Goal: Navigation & Orientation: Find specific page/section

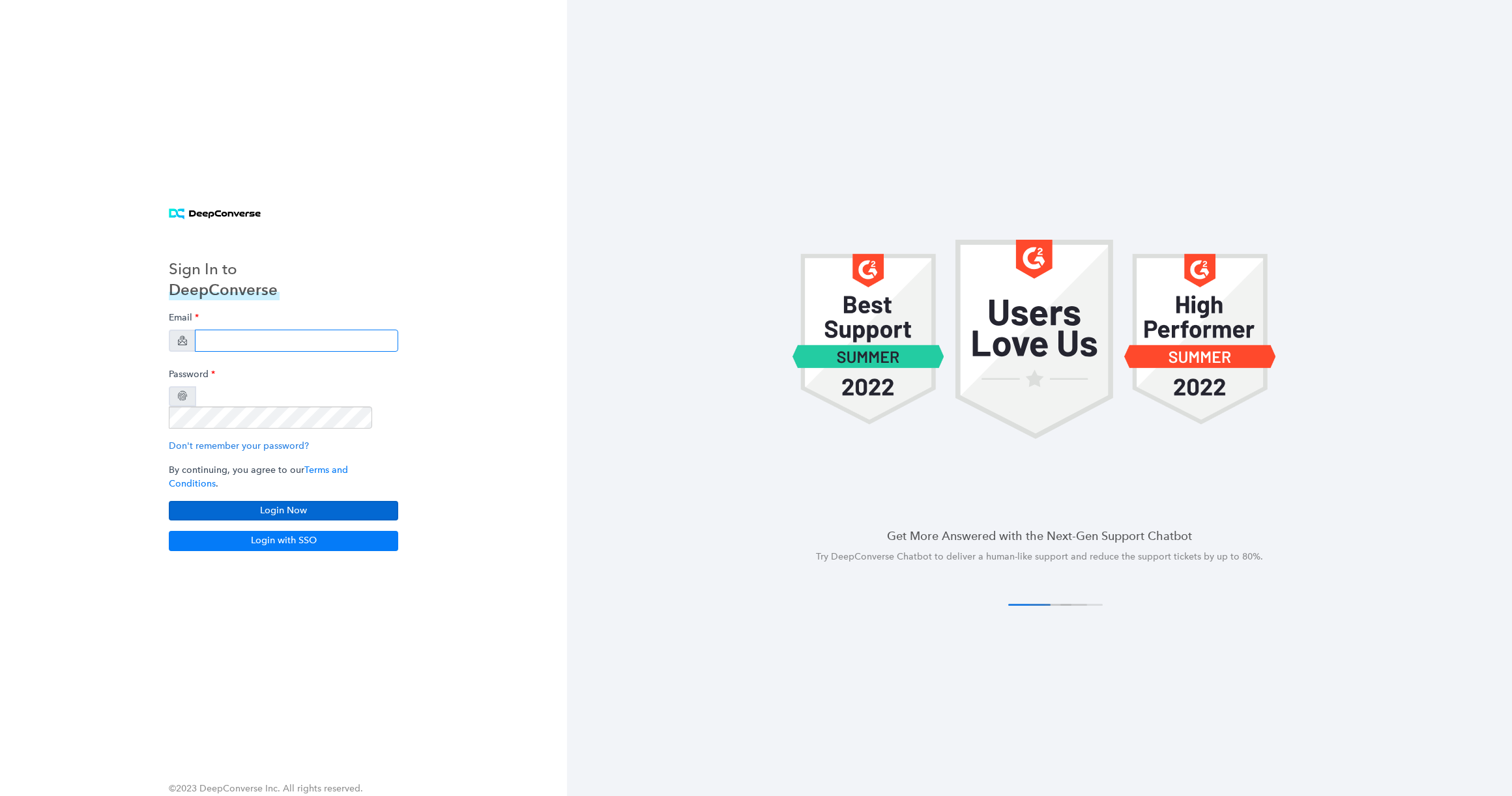
type input "[EMAIL_ADDRESS][DOMAIN_NAME]"
click at [331, 501] on button "Login Now" at bounding box center [283, 510] width 230 height 19
